Goal: Browse casually

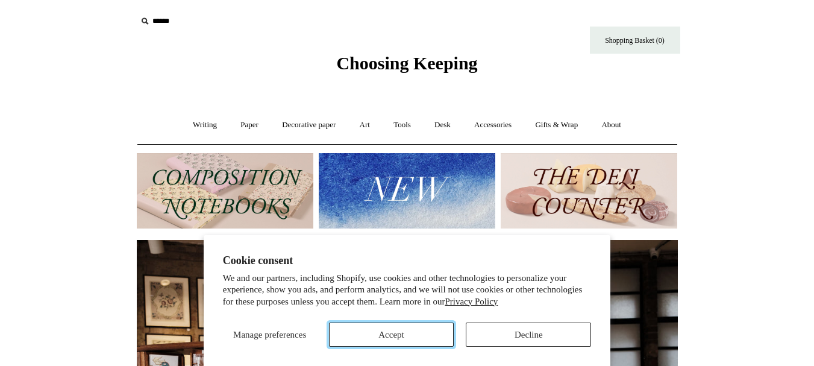
click at [396, 332] on button "Accept" at bounding box center [391, 334] width 125 height 24
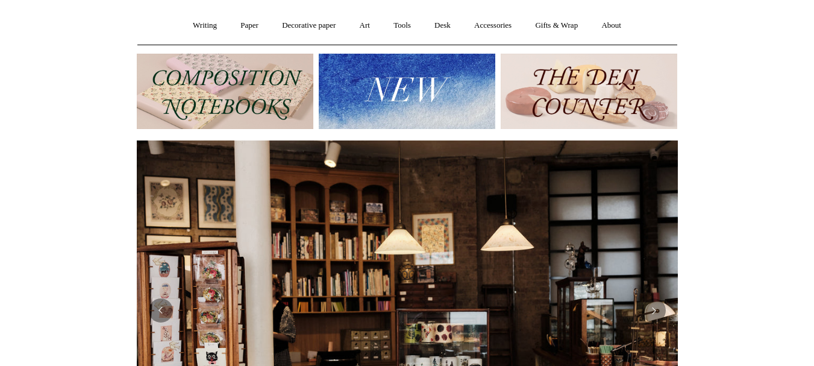
scroll to position [84, 0]
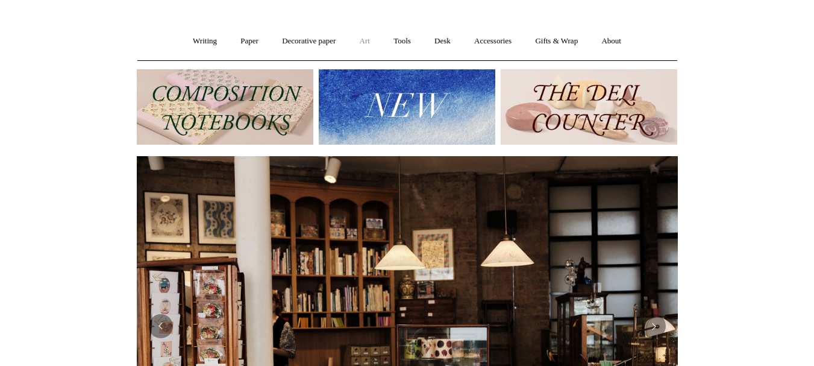
click at [363, 40] on link "Art +" at bounding box center [365, 41] width 32 height 32
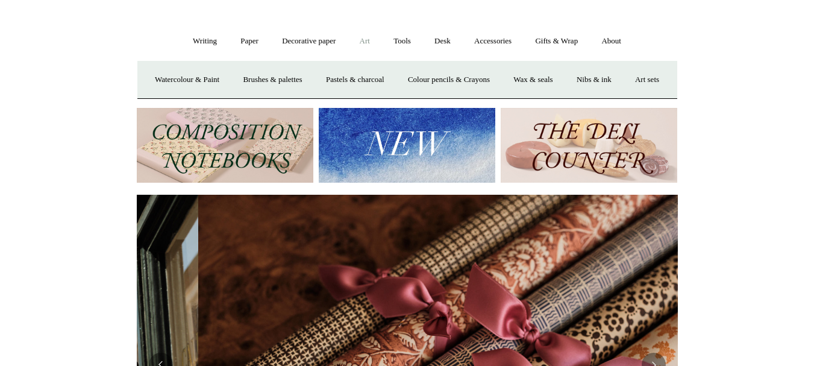
scroll to position [0, 1082]
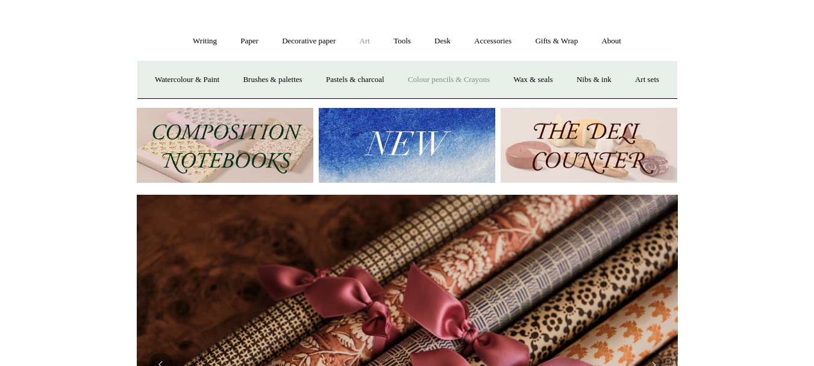
click at [498, 80] on link "Colour pencils & Crayons" at bounding box center [449, 80] width 104 height 32
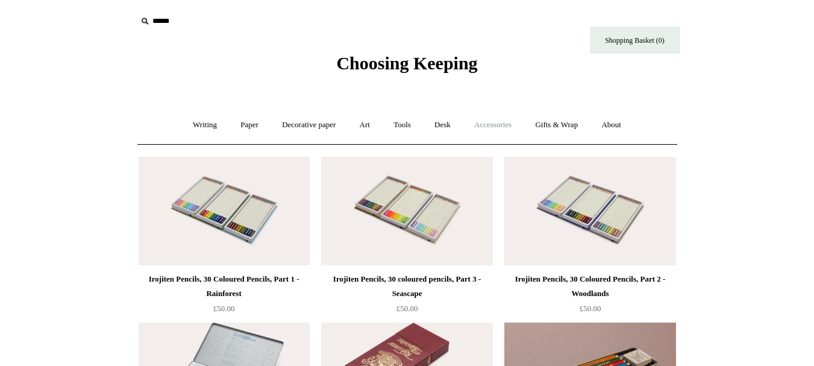
click at [502, 127] on link "Accessories +" at bounding box center [492, 125] width 59 height 32
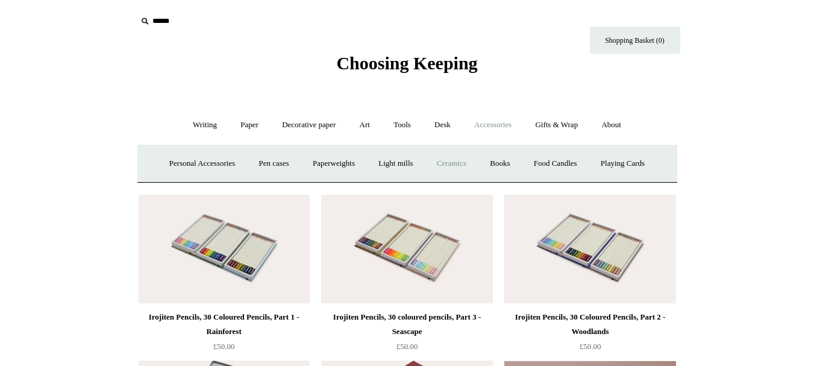
click at [457, 162] on link "Ceramics +" at bounding box center [451, 164] width 51 height 32
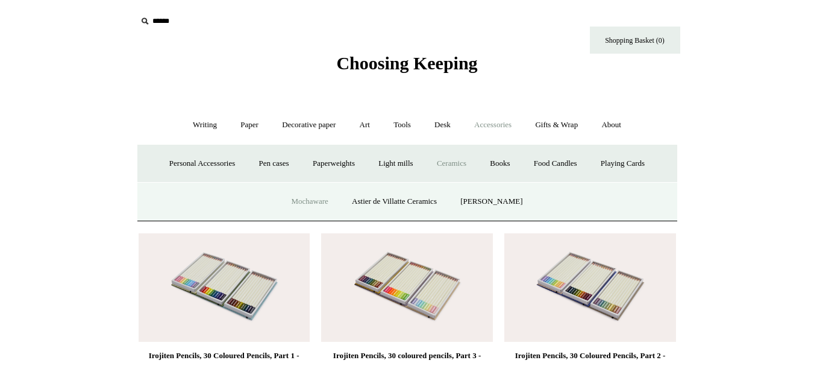
click at [322, 198] on link "Mochaware" at bounding box center [309, 202] width 58 height 32
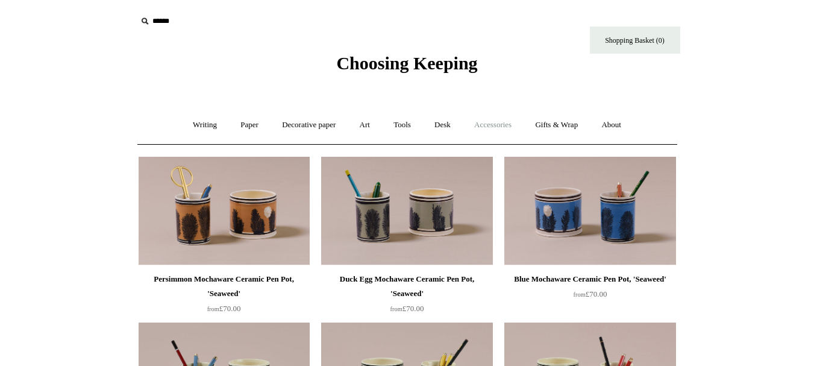
click at [492, 124] on link "Accessories +" at bounding box center [492, 125] width 59 height 32
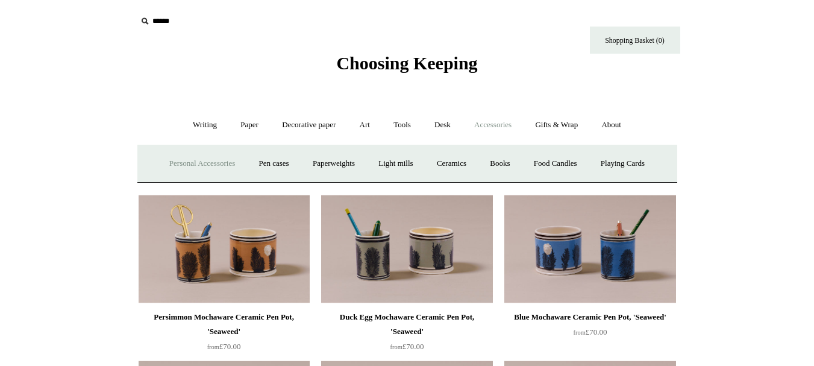
click at [180, 166] on link "Personal Accessories +" at bounding box center [201, 164] width 87 height 32
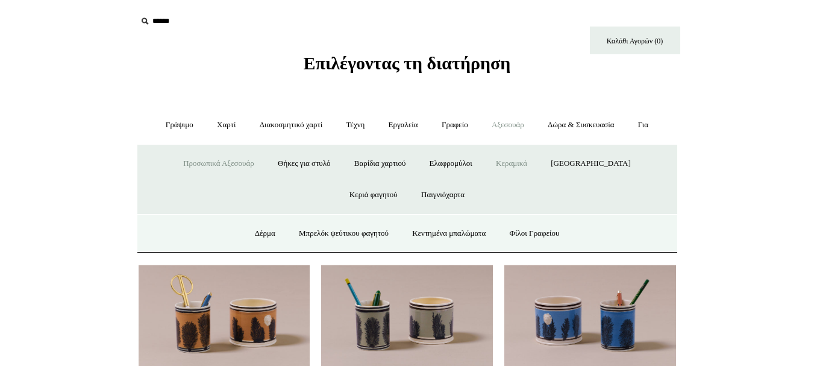
click at [517, 166] on font "Κεραμικά" at bounding box center [511, 162] width 31 height 9
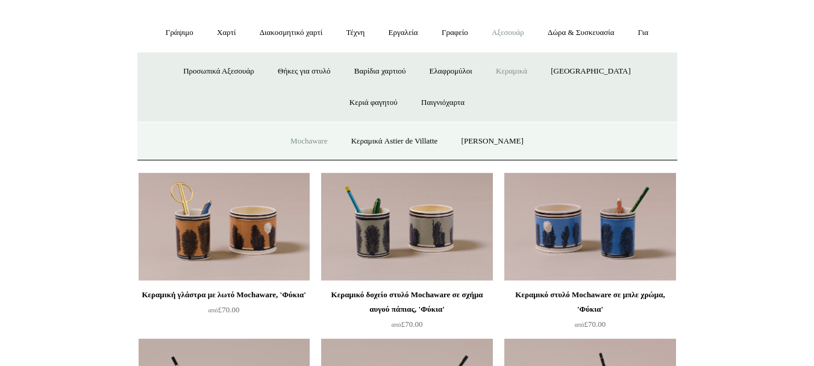
scroll to position [67, 0]
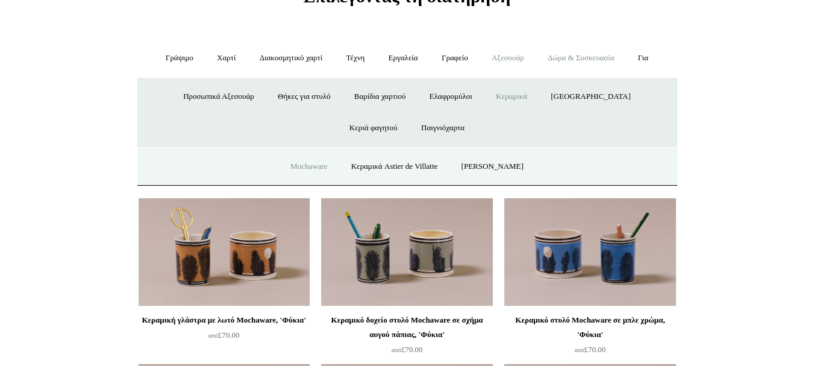
click at [590, 59] on font "Δώρα & Συσκευασία" at bounding box center [581, 57] width 66 height 9
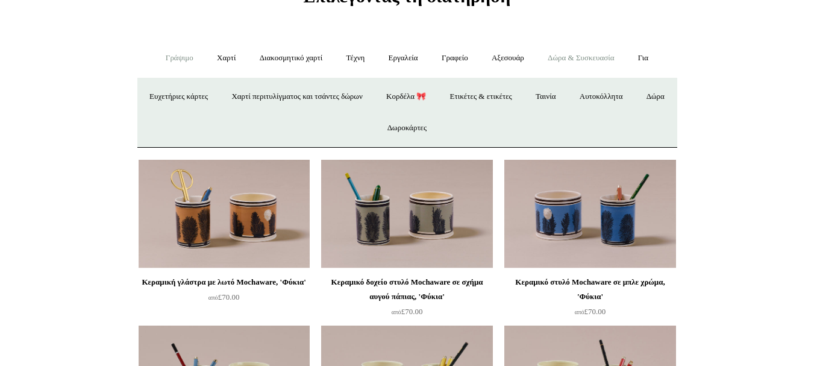
click at [166, 59] on font "Γράψιμο" at bounding box center [180, 57] width 28 height 9
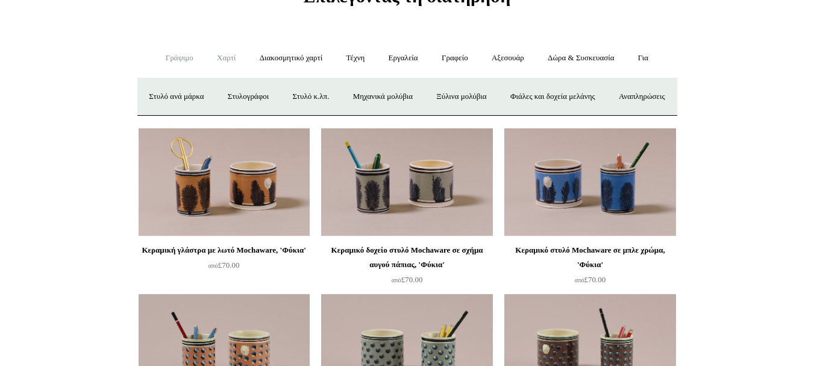
click at [217, 57] on font "Χαρτί" at bounding box center [226, 57] width 19 height 9
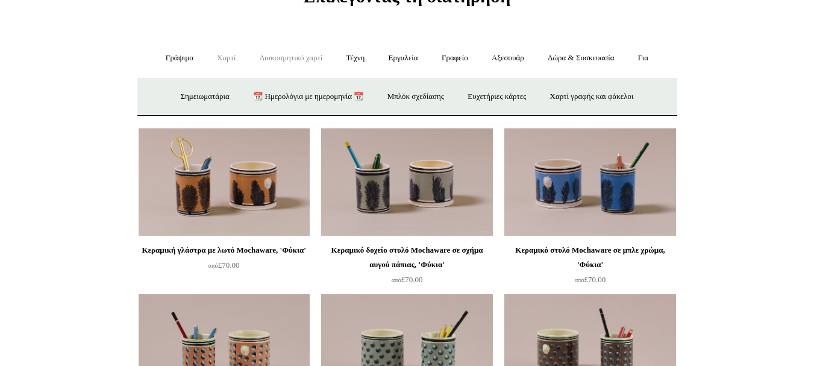
click at [277, 64] on link "Διακοσμητικό χαρτί +" at bounding box center [291, 58] width 84 height 32
click at [362, 61] on font "Τέχνη" at bounding box center [355, 57] width 19 height 9
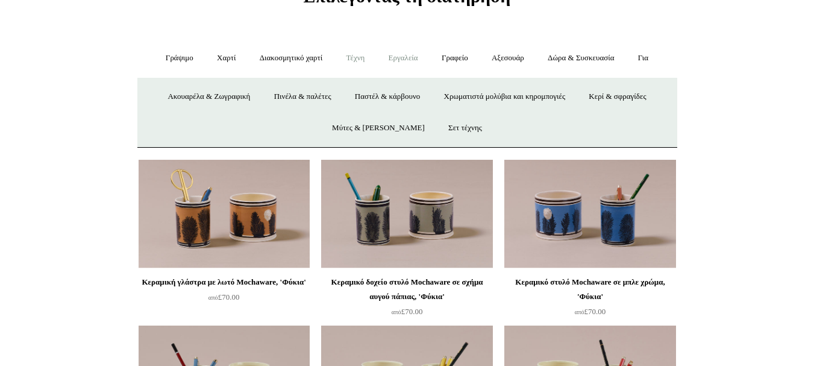
click at [393, 60] on font "Εργαλεία" at bounding box center [404, 57] width 30 height 9
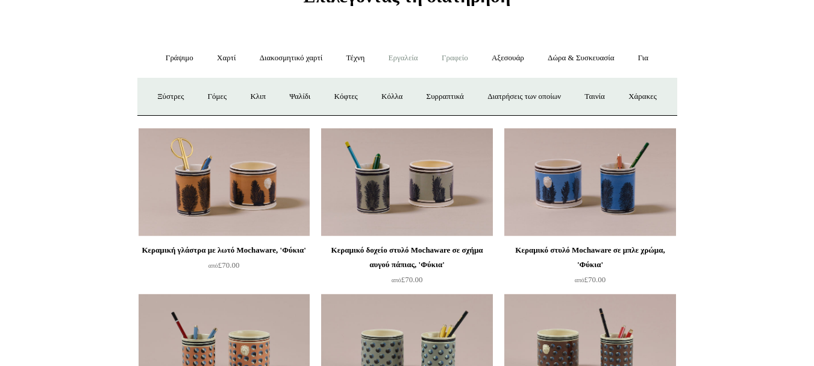
click at [460, 59] on font "Γραφείο" at bounding box center [455, 57] width 27 height 9
click at [346, 93] on font "Κουτιά και αρχειοθέτηση" at bounding box center [315, 96] width 80 height 9
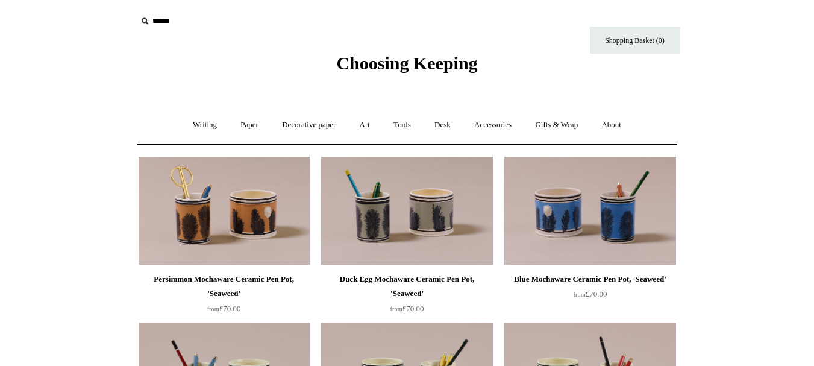
scroll to position [67, 0]
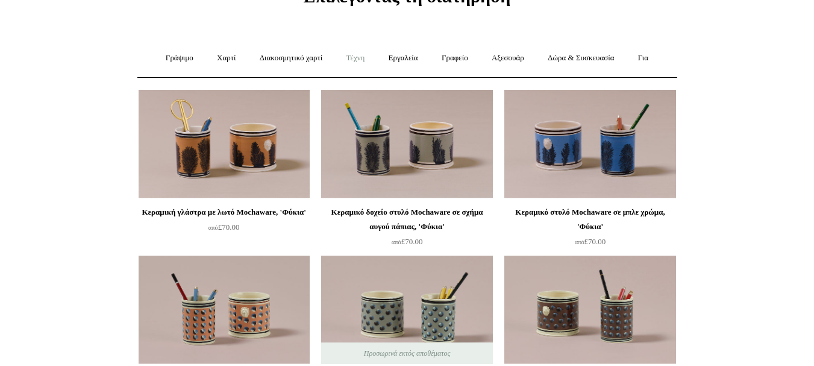
click at [349, 58] on font "Τέχνη" at bounding box center [355, 57] width 19 height 9
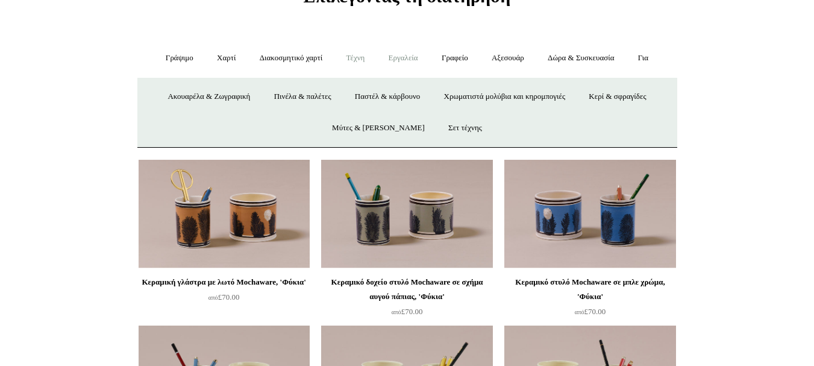
click at [416, 59] on font "Εργαλεία" at bounding box center [404, 57] width 30 height 9
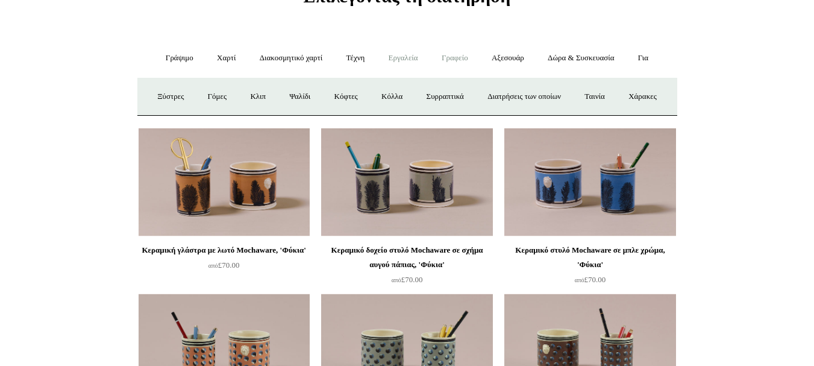
click at [462, 54] on font "Γραφείο" at bounding box center [455, 57] width 27 height 9
click at [513, 55] on font "Αξεσουάρ" at bounding box center [508, 57] width 33 height 9
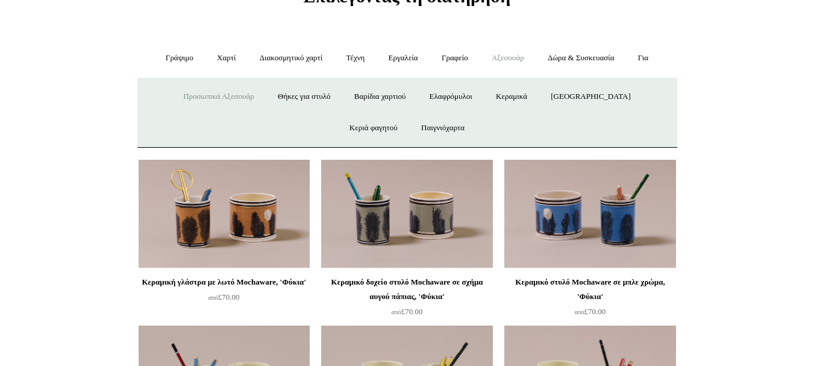
click at [219, 97] on font "Προσωπικά Αξεσουάρ" at bounding box center [218, 96] width 71 height 9
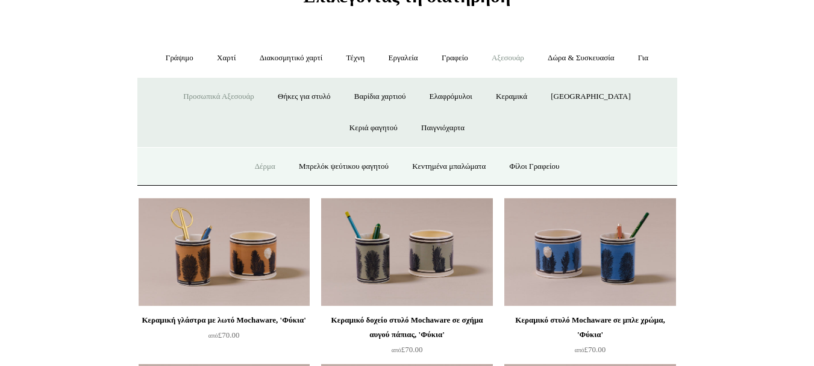
click at [255, 166] on font "Δέρμα" at bounding box center [265, 165] width 20 height 9
